Goal: Book appointment/travel/reservation

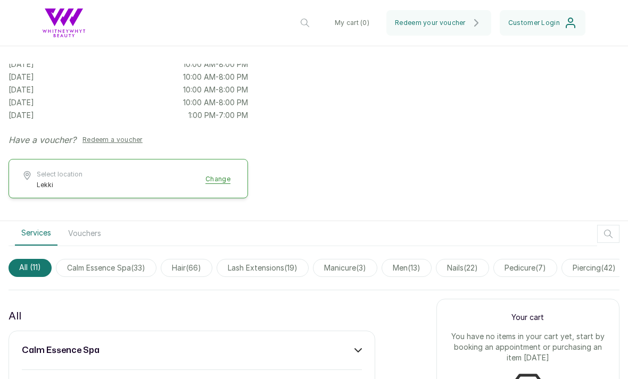
scroll to position [172, 0]
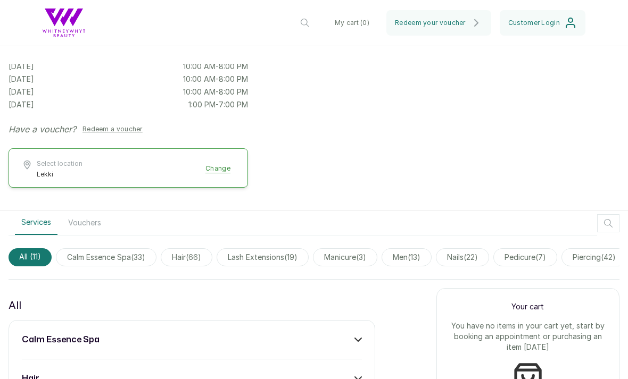
click at [291, 253] on span "lash extensions ( 19 )" at bounding box center [263, 257] width 92 height 18
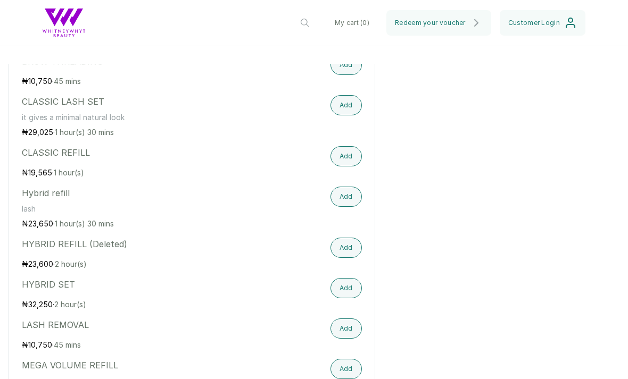
scroll to position [553, 0]
click at [343, 152] on button "Add" at bounding box center [345, 157] width 31 height 20
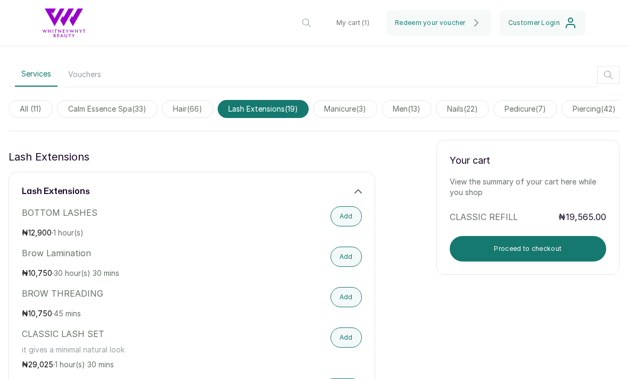
click at [542, 245] on button "Proceed to checkout" at bounding box center [528, 249] width 156 height 26
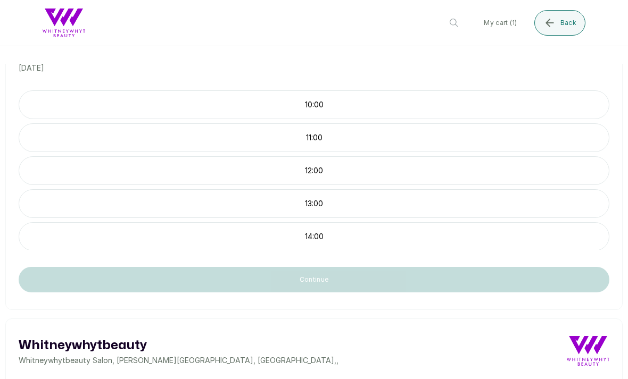
scroll to position [175, 0]
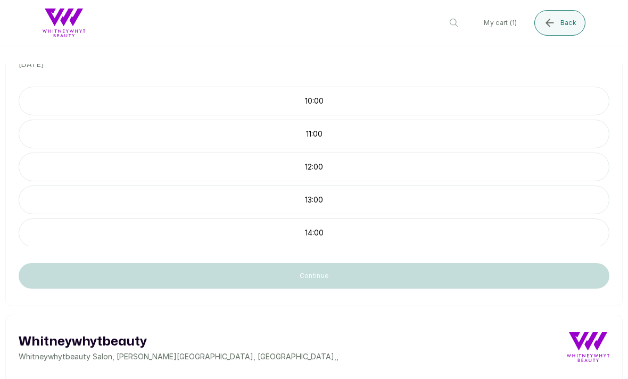
click at [312, 211] on div "13:00" at bounding box center [314, 200] width 591 height 29
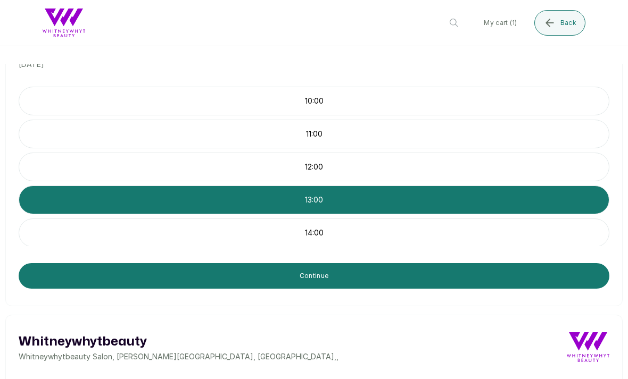
click at [413, 283] on button "Continue" at bounding box center [314, 276] width 591 height 26
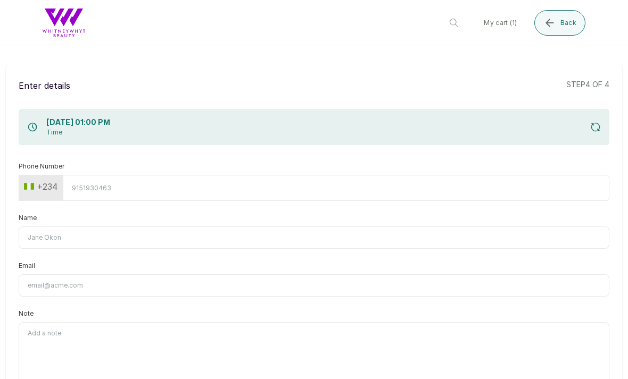
scroll to position [0, 0]
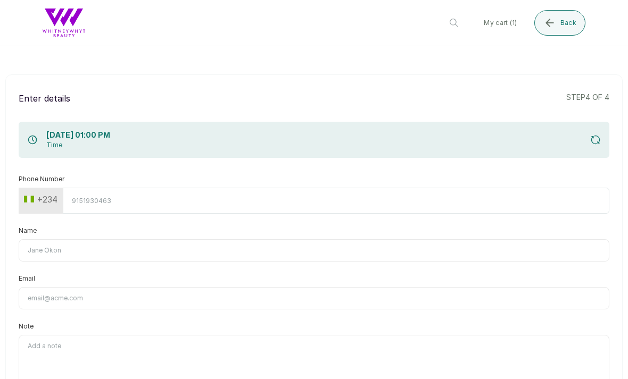
click at [303, 189] on input "Phone Number" at bounding box center [336, 201] width 546 height 26
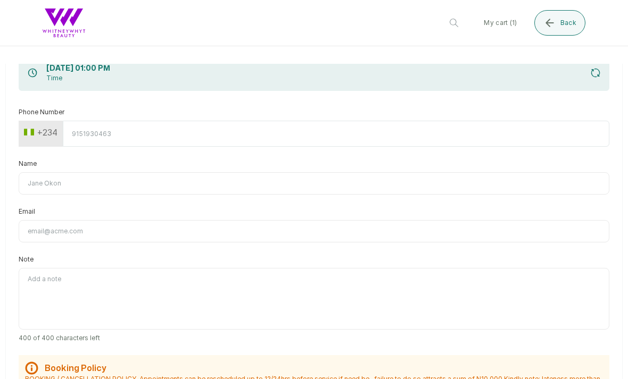
scroll to position [68, 0]
click at [355, 118] on div "Phone Number +234" at bounding box center [314, 126] width 591 height 39
click at [358, 129] on input "Phone Number" at bounding box center [336, 133] width 546 height 26
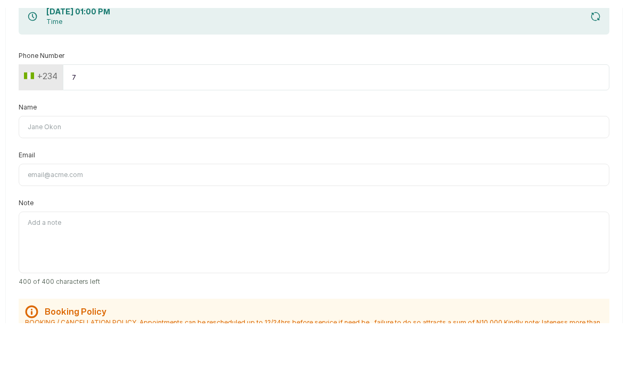
type input "70"
type input "7082034596"
click at [427, 172] on input "Name" at bounding box center [314, 183] width 591 height 22
type input "[PERSON_NAME]"
type input "[EMAIL_ADDRESS][DOMAIN_NAME]"
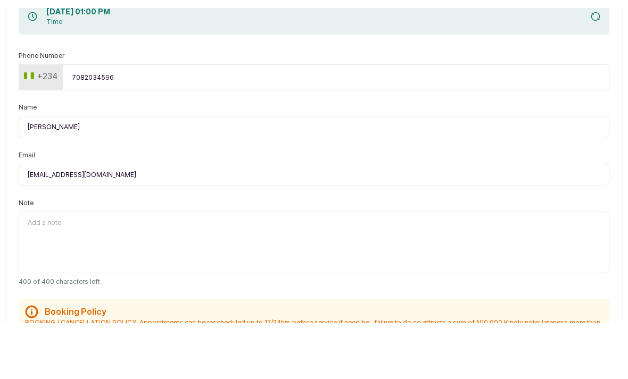
type input "[PERSON_NAME]"
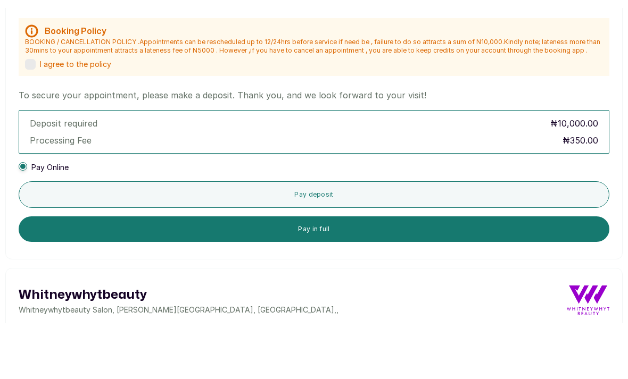
scroll to position [348, 0]
click at [28, 115] on label at bounding box center [30, 120] width 11 height 11
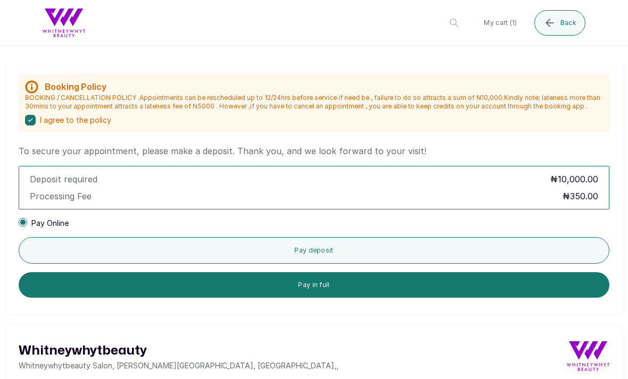
click at [498, 272] on button "Pay in full" at bounding box center [314, 285] width 591 height 26
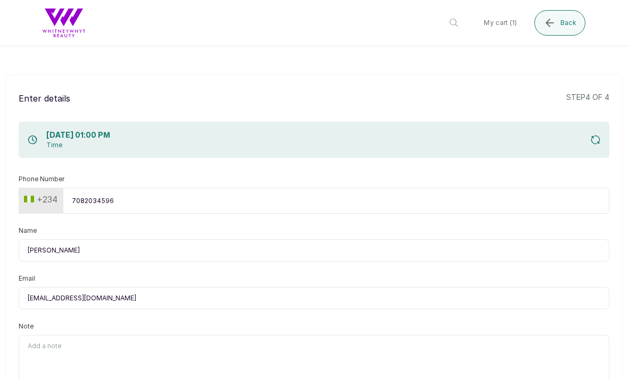
scroll to position [0, 0]
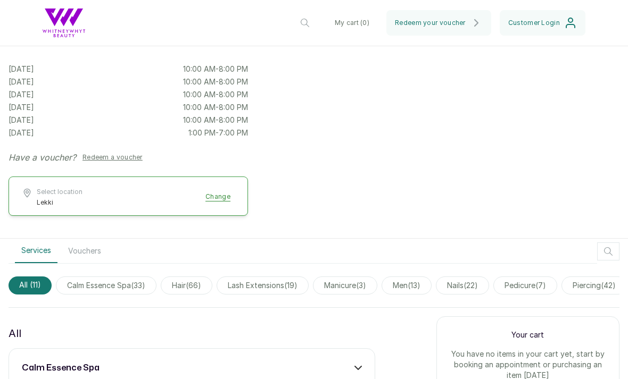
scroll to position [147, 0]
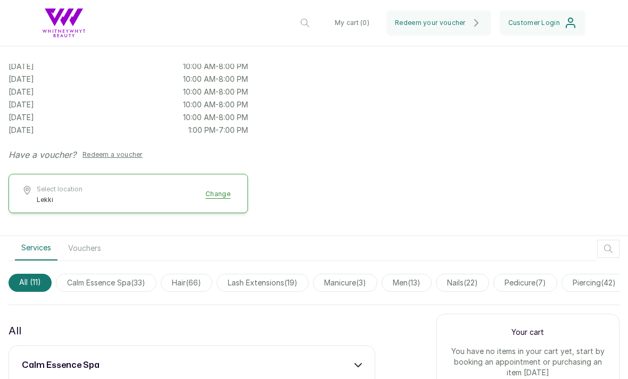
click at [223, 188] on button "Select location Lekki Change" at bounding box center [128, 194] width 213 height 19
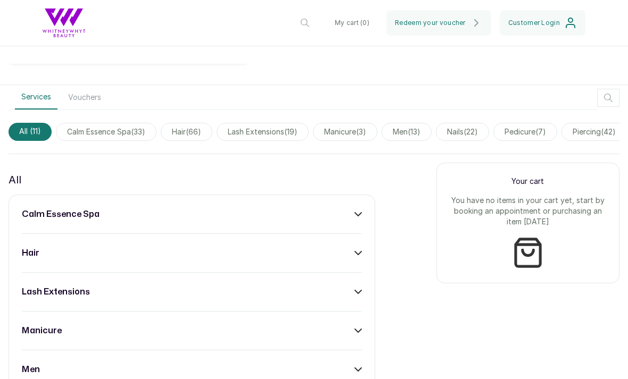
scroll to position [300, 0]
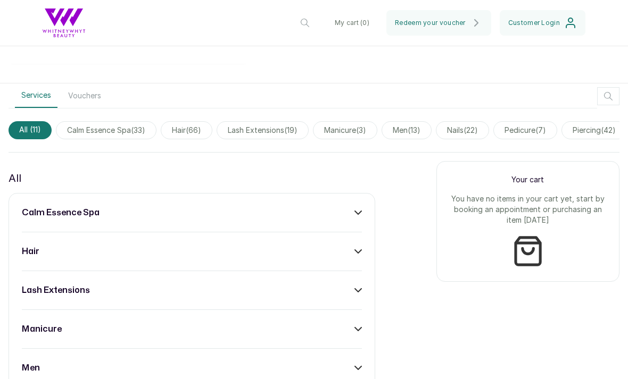
click at [280, 128] on span "lash extensions ( 19 )" at bounding box center [263, 130] width 92 height 18
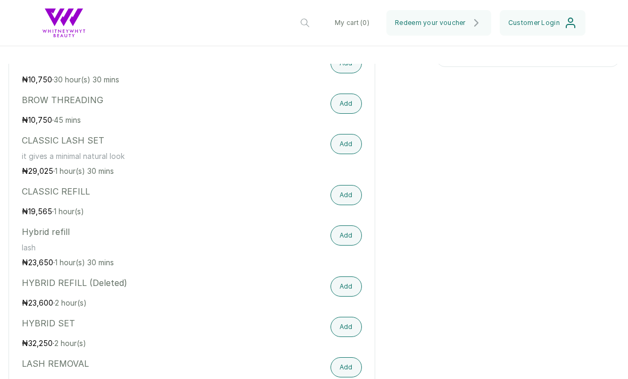
scroll to position [519, 0]
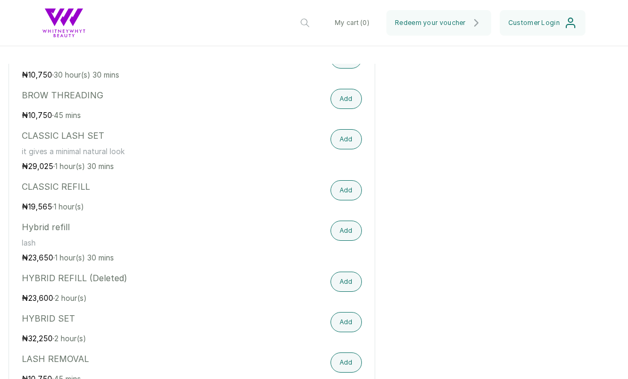
click at [345, 137] on button "Add" at bounding box center [345, 139] width 31 height 20
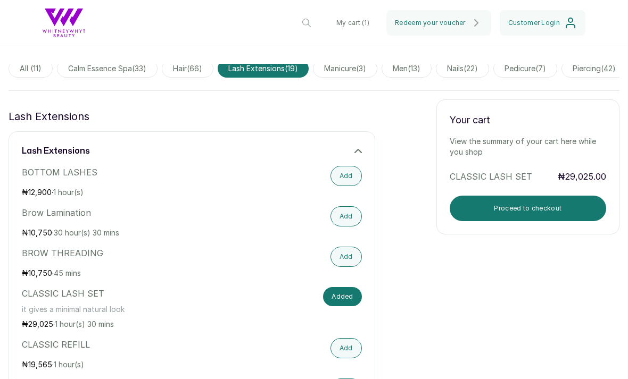
scroll to position [362, 0]
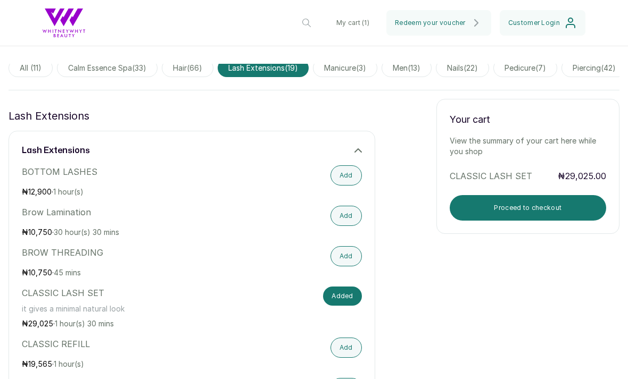
click at [575, 198] on button "Proceed to checkout" at bounding box center [528, 208] width 156 height 26
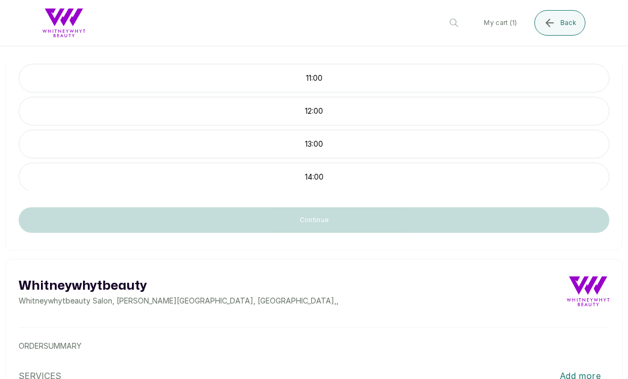
scroll to position [230, 0]
click at [396, 115] on p "12:00" at bounding box center [314, 111] width 590 height 11
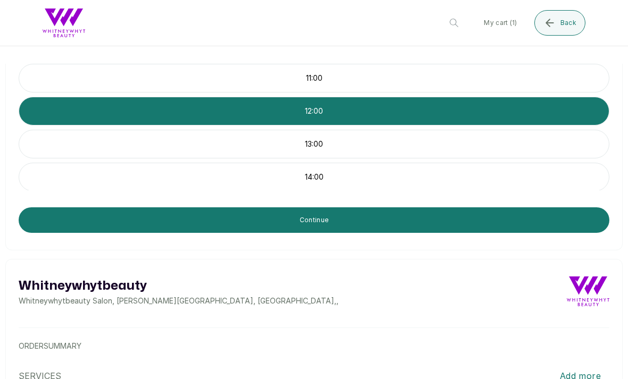
click at [338, 220] on button "Continue" at bounding box center [314, 220] width 591 height 26
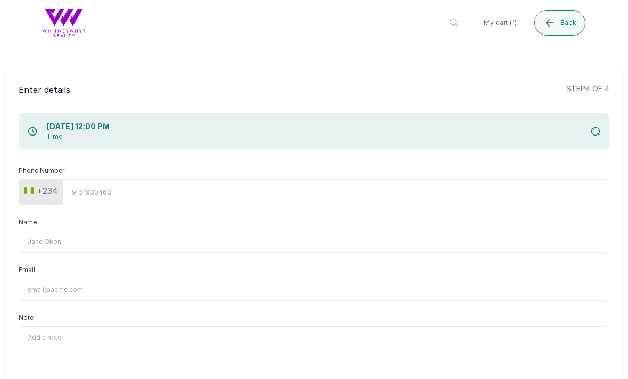
scroll to position [0, 0]
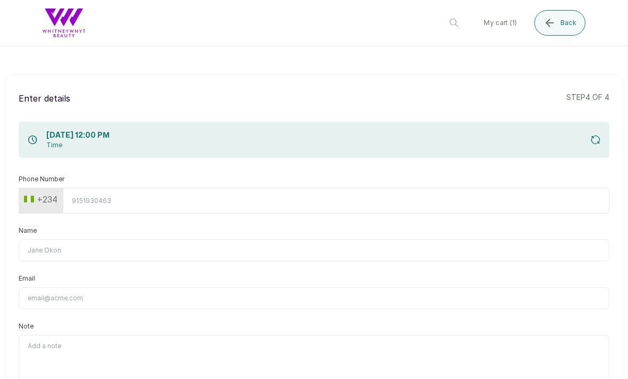
click at [368, 189] on input "Phone Number" at bounding box center [336, 201] width 546 height 26
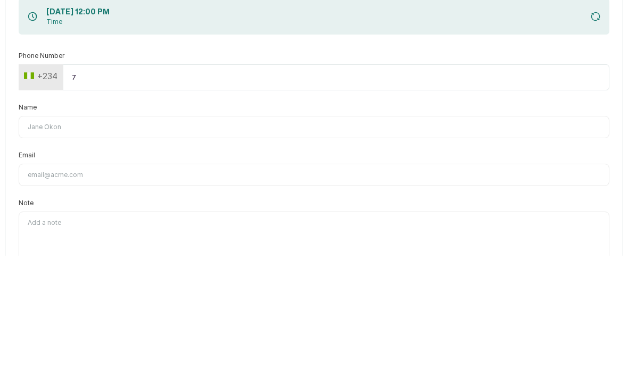
type input "70"
type input "7082034596"
type input "Kyhana Karim"
type input "kyhanatkarim@gmail.com"
click at [328, 239] on input "Kyhana Karim" at bounding box center [314, 250] width 591 height 22
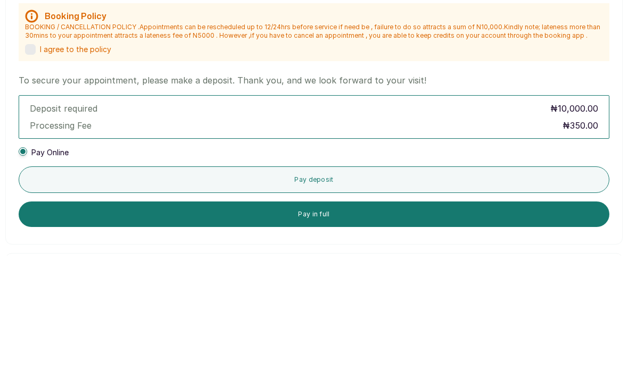
scroll to position [296, 0]
click at [28, 168] on label at bounding box center [30, 173] width 11 height 11
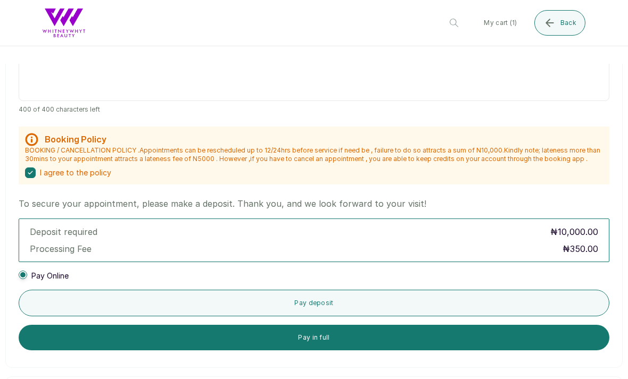
click at [161, 325] on button "Pay in full" at bounding box center [314, 338] width 591 height 26
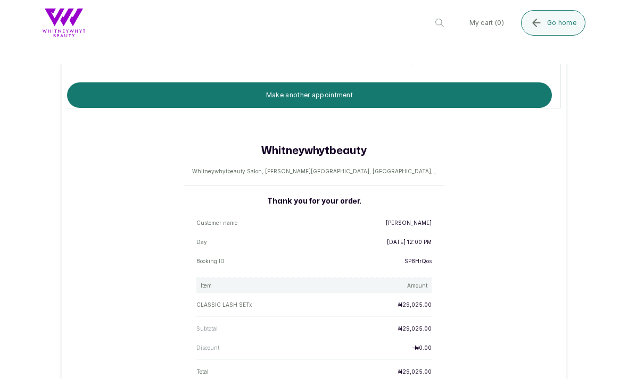
scroll to position [231, 0]
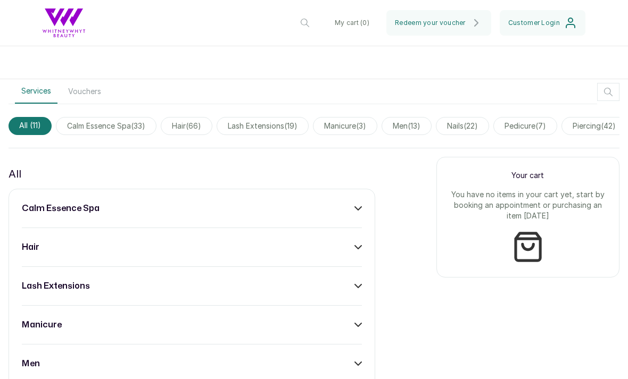
scroll to position [304, 0]
